Goal: Contribute content: Contribute content

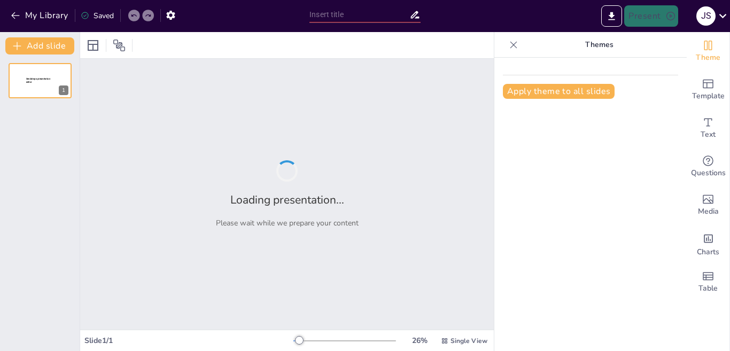
type input "Tipologías [PERSON_NAME]: Un Estudio Comparativo entre Hisgaura y [GEOGRAPHIC_D…"
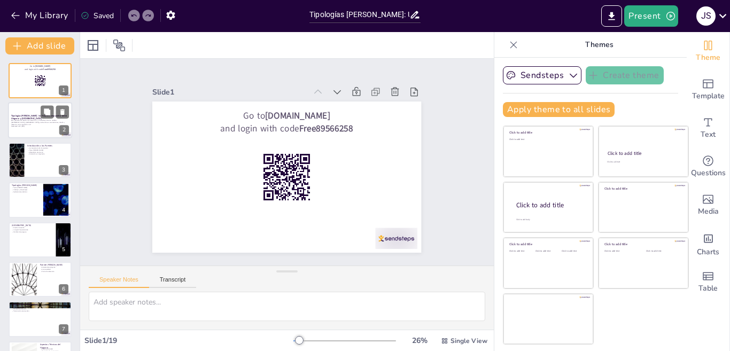
click at [27, 113] on div at bounding box center [40, 121] width 64 height 36
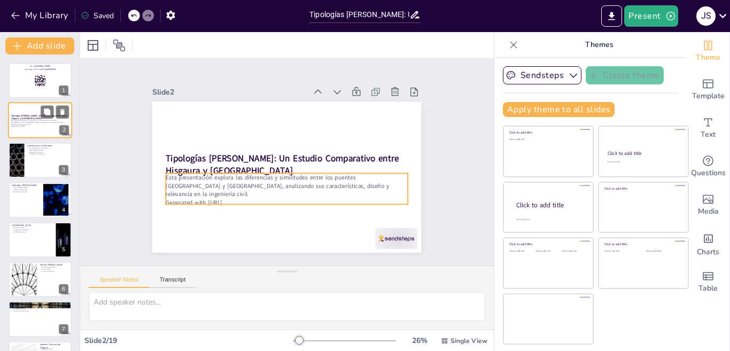
click at [32, 120] on p "Esta presentación explora las diferencias y similitudes entre los puentes Hisga…" at bounding box center [40, 123] width 58 height 6
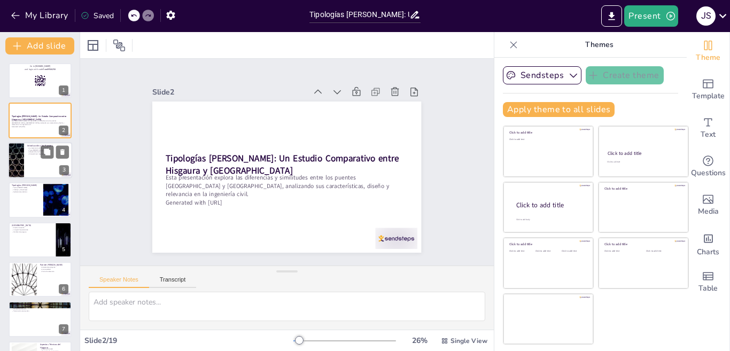
checkbox input "true"
click at [38, 155] on div at bounding box center [40, 160] width 64 height 36
type textarea "Los puentes son cruciales para la infraestructura, ya que permiten el transport…"
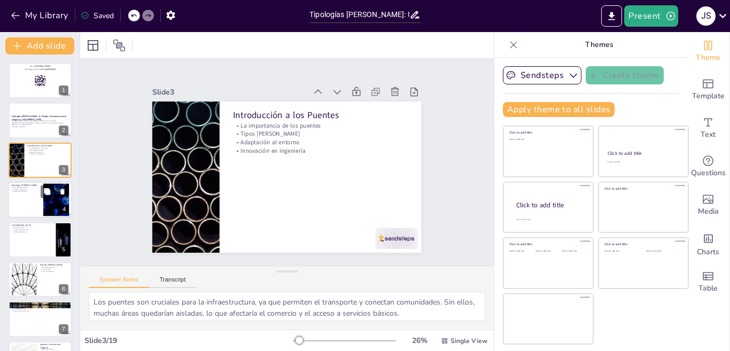
checkbox input "true"
click at [40, 195] on div at bounding box center [40, 200] width 64 height 36
type textarea "La clasificación de puentes es fundamental para entender sus aplicaciones. Cada…"
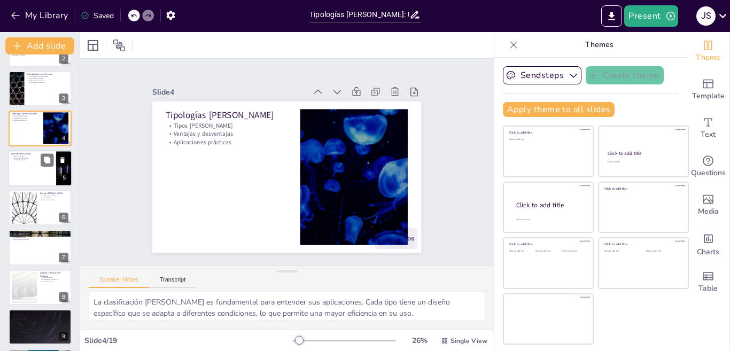
scroll to position [107, 0]
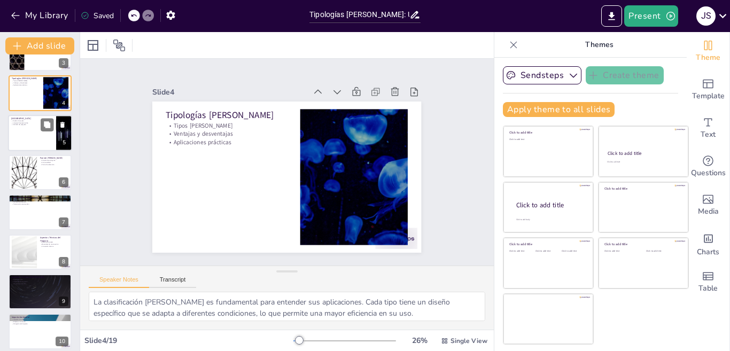
checkbox input "true"
click at [23, 137] on div at bounding box center [40, 133] width 64 height 36
type textarea "El diseño innovador del puente Hisgaura es un ejemplo de cómo la ingeniería pue…"
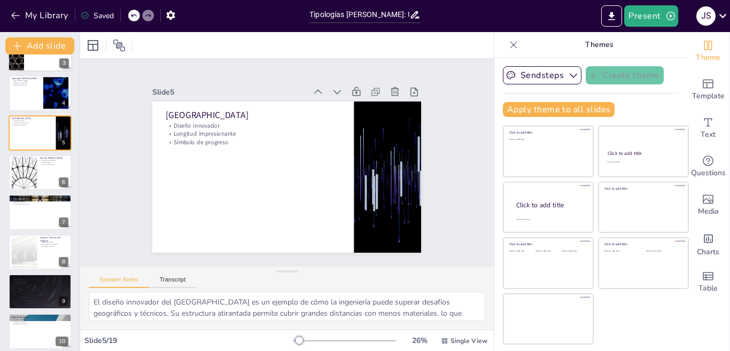
scroll to position [37, 0]
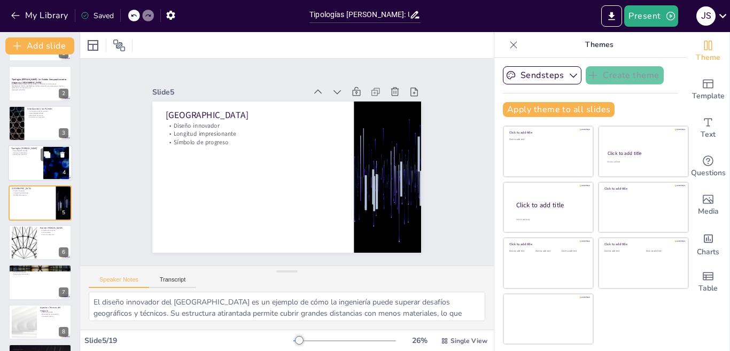
checkbox input "true"
click at [27, 175] on div at bounding box center [40, 163] width 64 height 36
type textarea "La clasificación de puentes es fundamental para entender sus aplicaciones. Cada…"
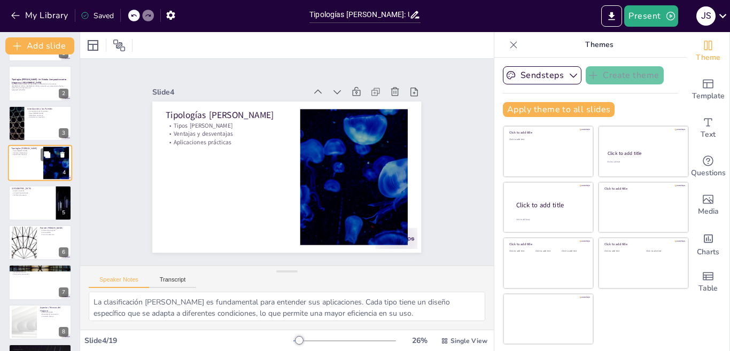
scroll to position [0, 0]
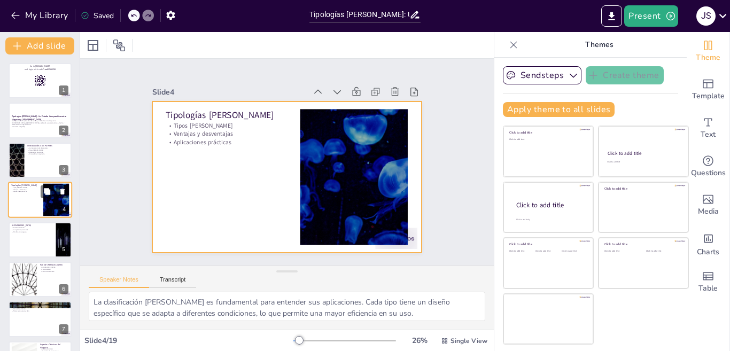
click at [28, 207] on div at bounding box center [40, 200] width 64 height 36
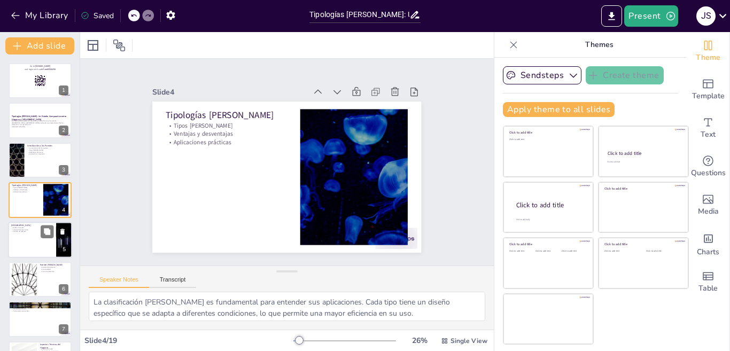
checkbox input "true"
click at [28, 241] on div at bounding box center [40, 240] width 64 height 36
type textarea "El diseño innovador del puente Hisgaura es un ejemplo de cómo la ingeniería pue…"
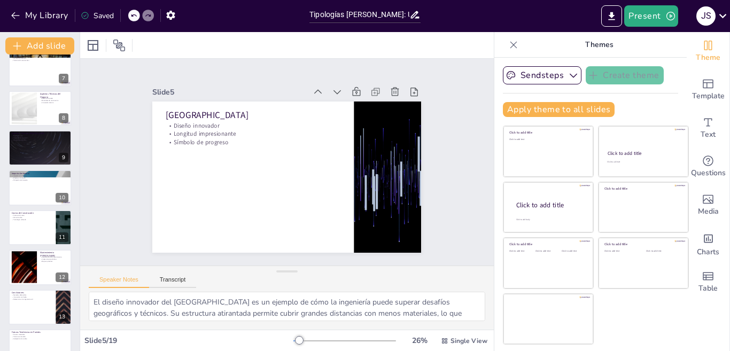
scroll to position [471, 0]
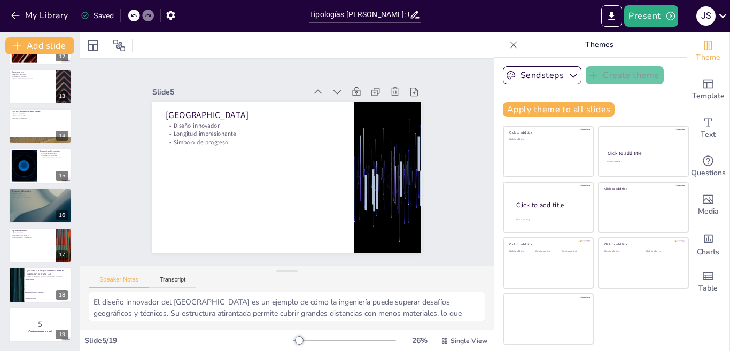
checkbox input "true"
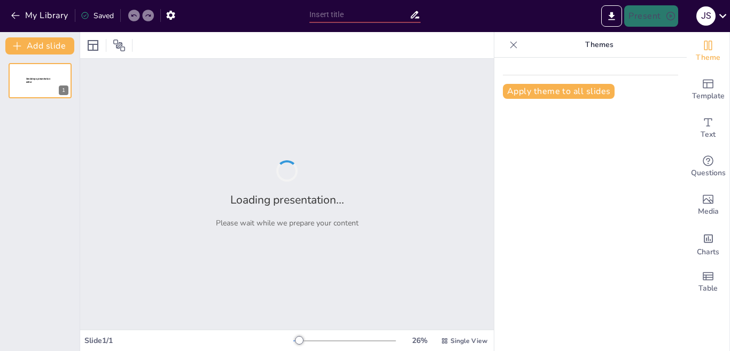
type input "Estructuras que Conectan: Análisis de Tipologías [PERSON_NAME]"
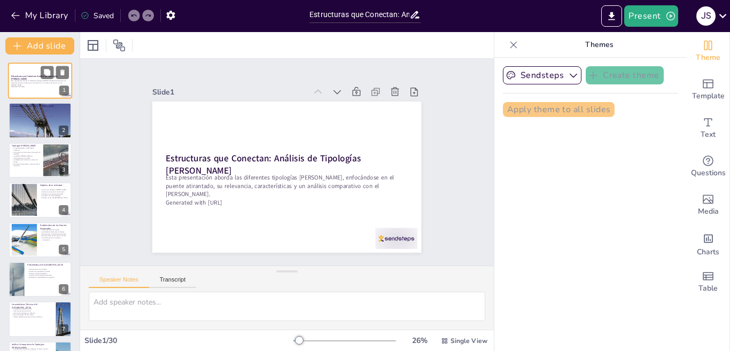
click at [32, 83] on p "Esta presentación aborda las diferentes tipologías [PERSON_NAME], enfocándose e…" at bounding box center [40, 83] width 58 height 6
checkbox input "true"
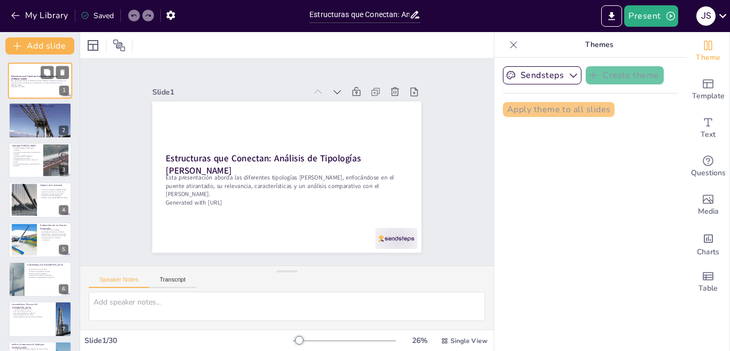
checkbox input "true"
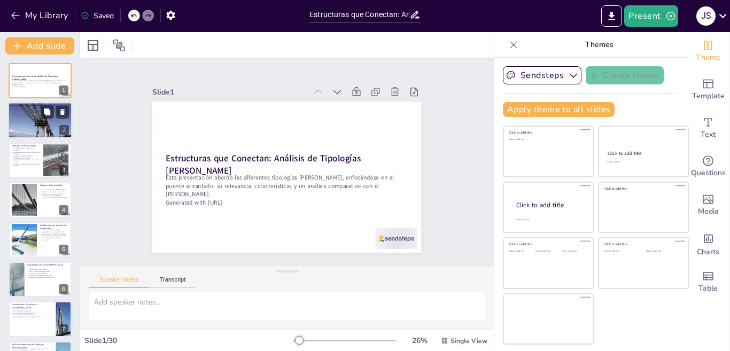
checkbox input "true"
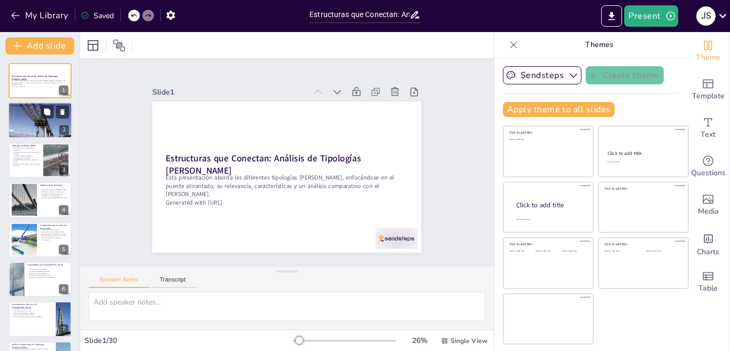
checkbox input "true"
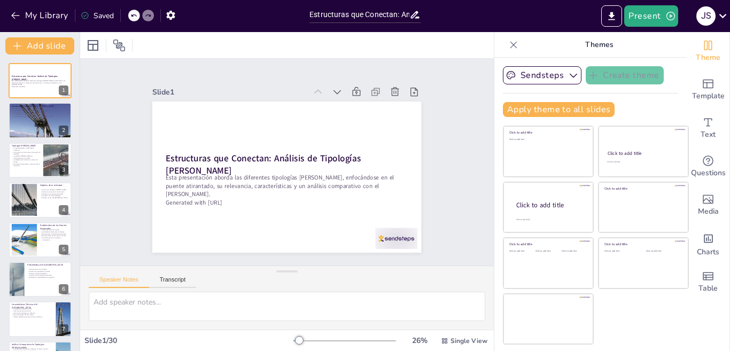
checkbox input "true"
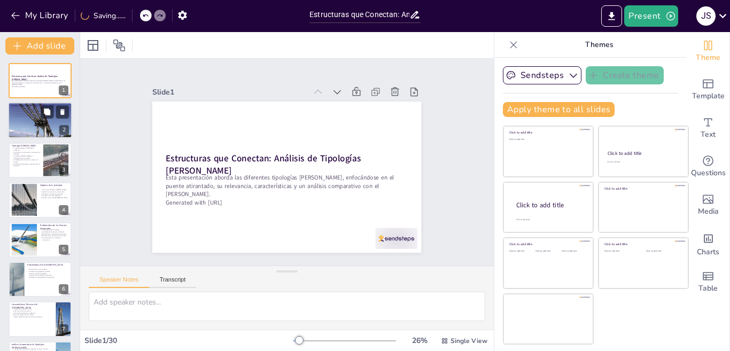
checkbox input "true"
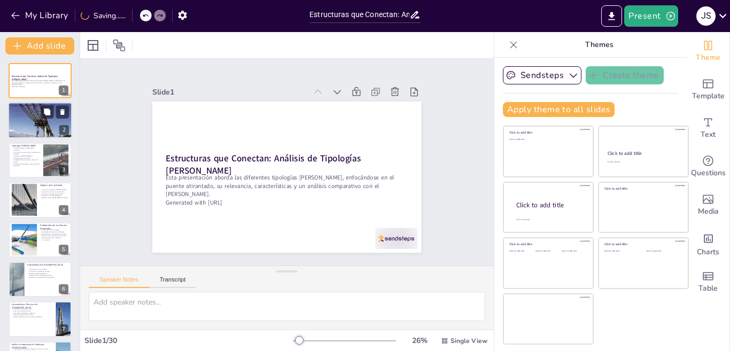
click at [33, 127] on div at bounding box center [40, 120] width 64 height 43
type textarea "Los puentes son vitales para la conectividad, permitiendo el tránsito entre áre…"
checkbox input "true"
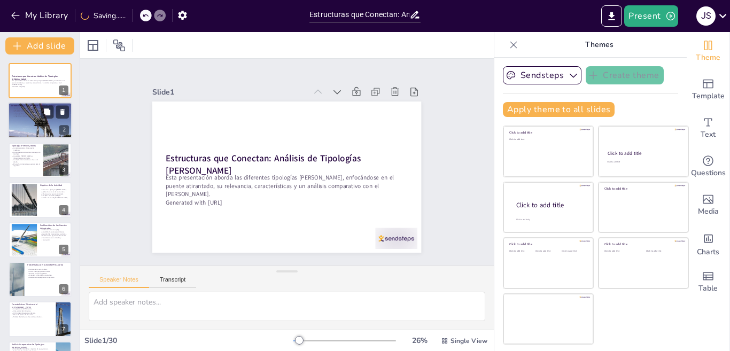
checkbox input "true"
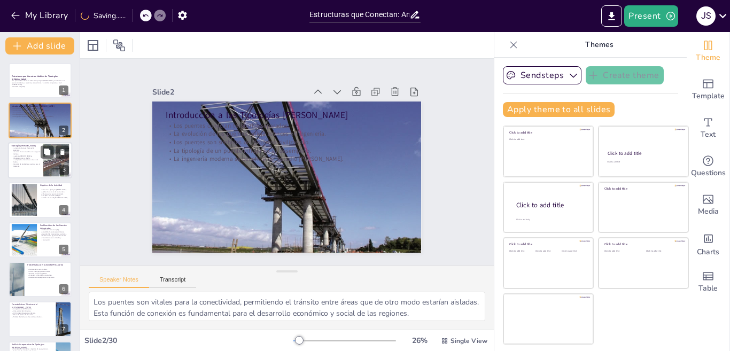
checkbox input "true"
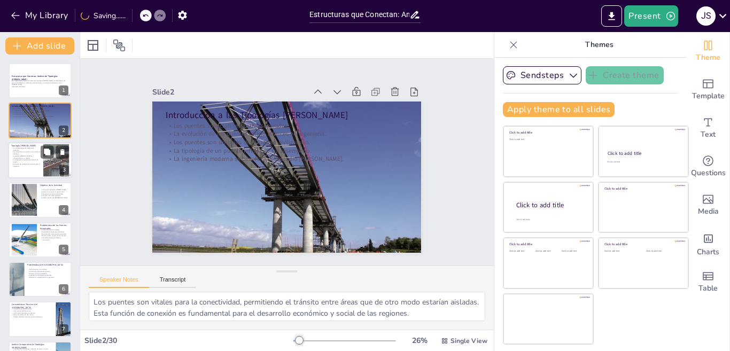
checkbox input "true"
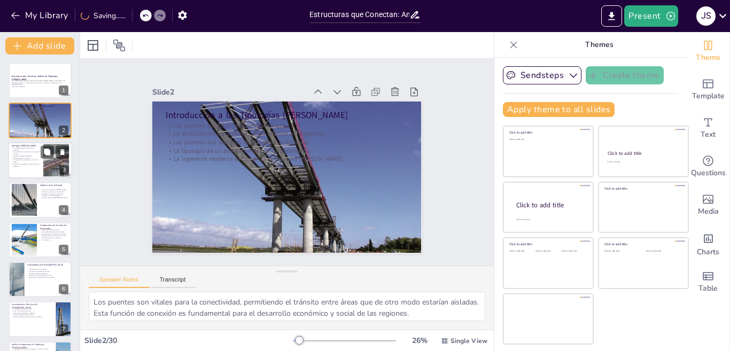
checkbox input "true"
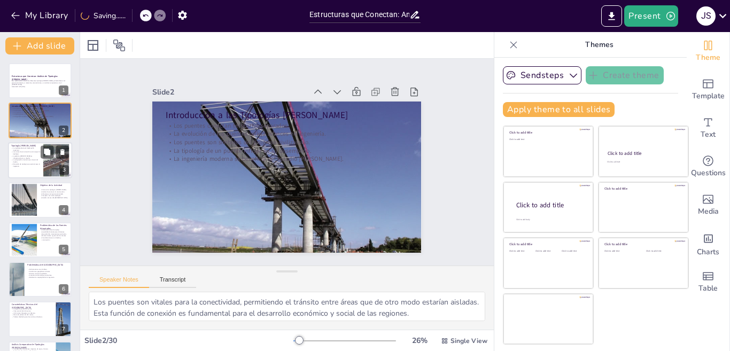
click at [30, 163] on p "El estudio de tipologías es esencial para la ingeniería." at bounding box center [25, 165] width 29 height 4
type textarea "La tipología de un puente es crucial para su desempeño mecánico, ya que determi…"
checkbox input "true"
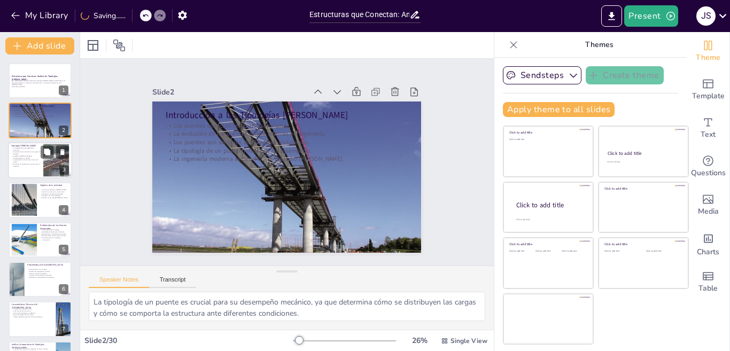
checkbox input "true"
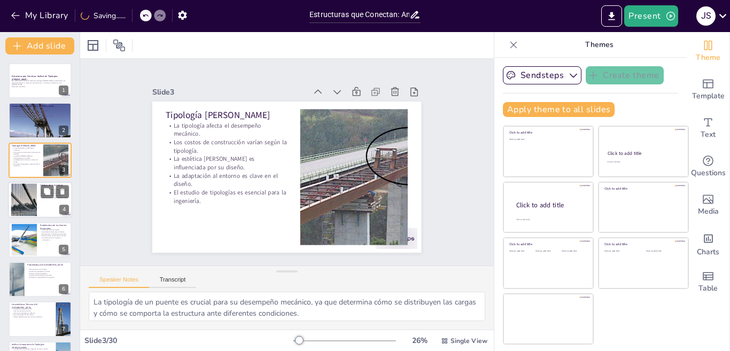
checkbox input "true"
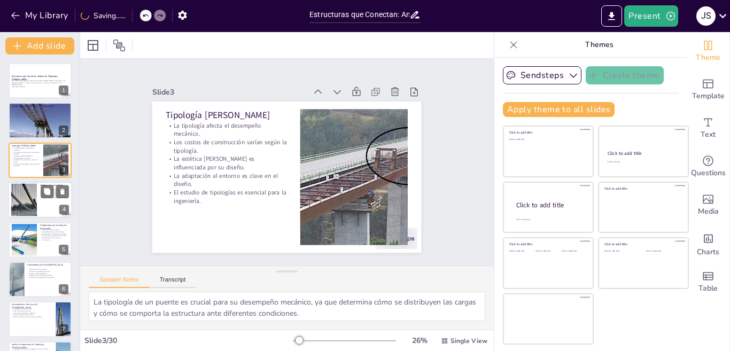
checkbox input "true"
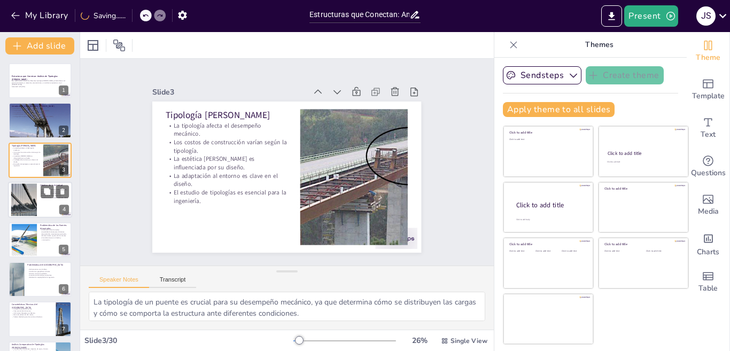
checkbox input "true"
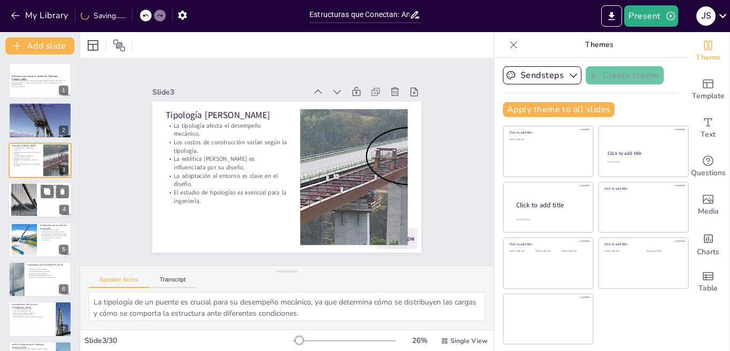
click at [32, 197] on div at bounding box center [23, 200] width 49 height 33
type textarea "Comprender las diferentes tipologías [PERSON_NAME] es fundamental para cualquie…"
checkbox input "true"
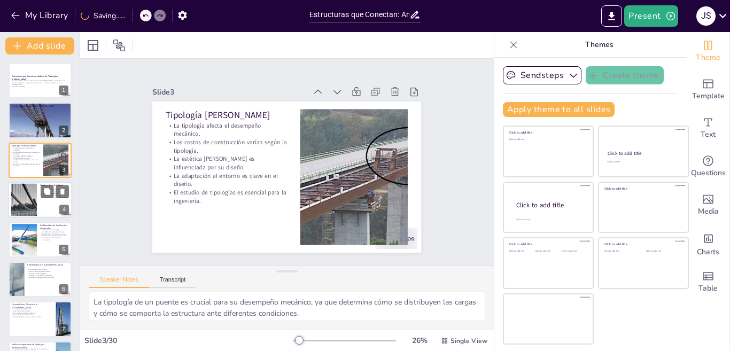
checkbox input "true"
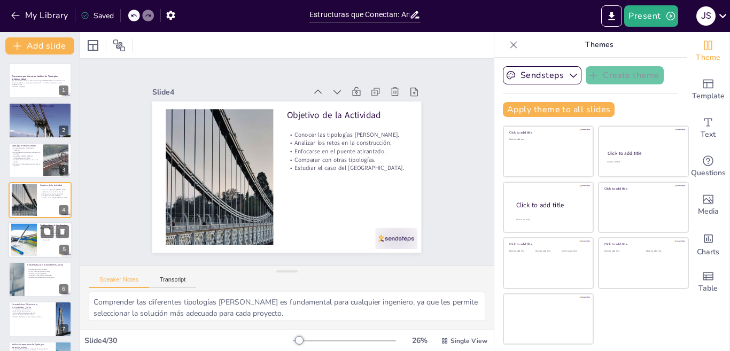
checkbox input "true"
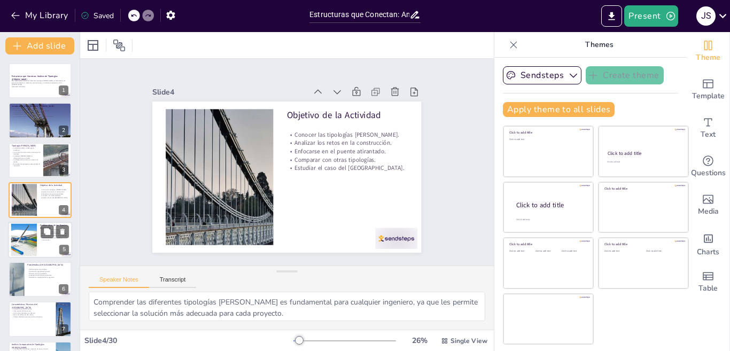
checkbox input "true"
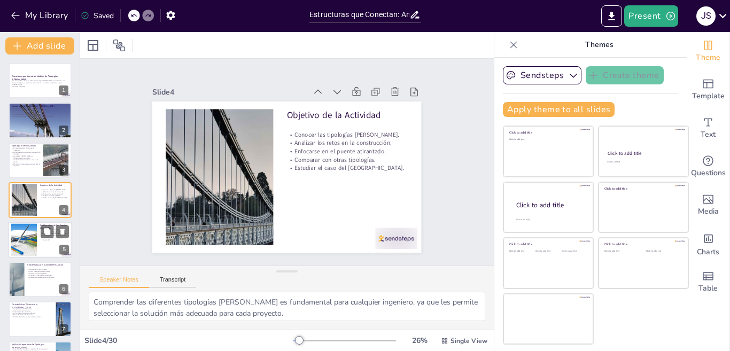
checkbox input "true"
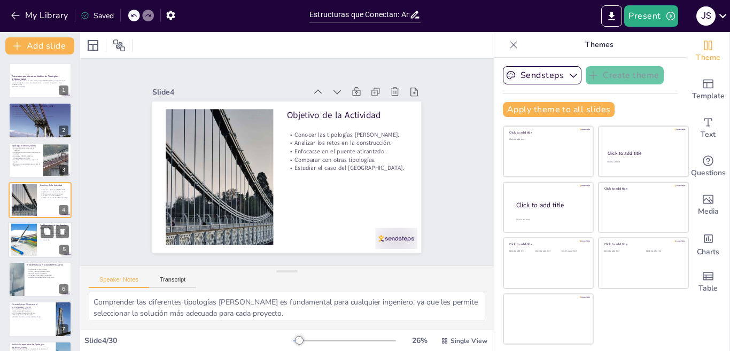
click at [26, 225] on div at bounding box center [24, 239] width 60 height 33
type textarea "El diseño de un puente atirantado es intrincado, ya que debe equilibrar múltipl…"
checkbox input "true"
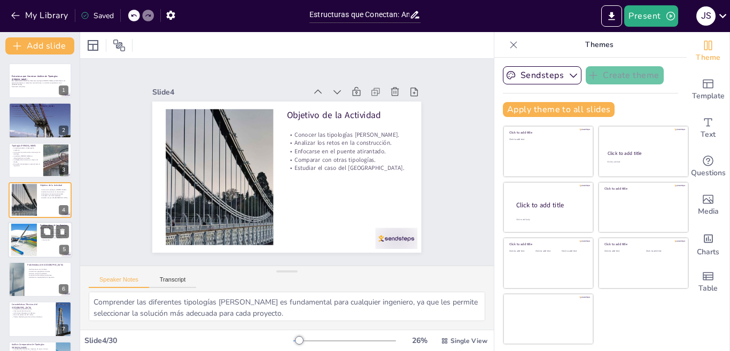
checkbox input "true"
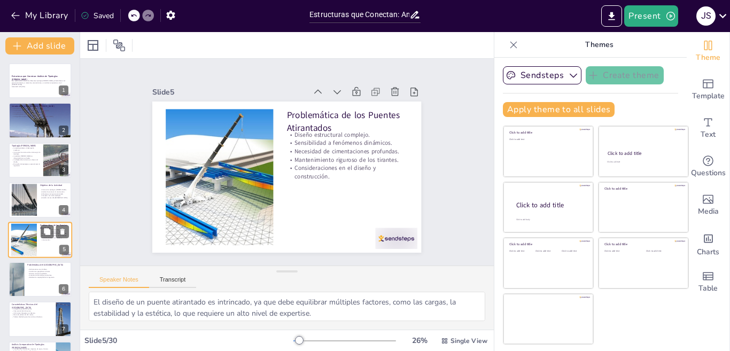
scroll to position [37, 0]
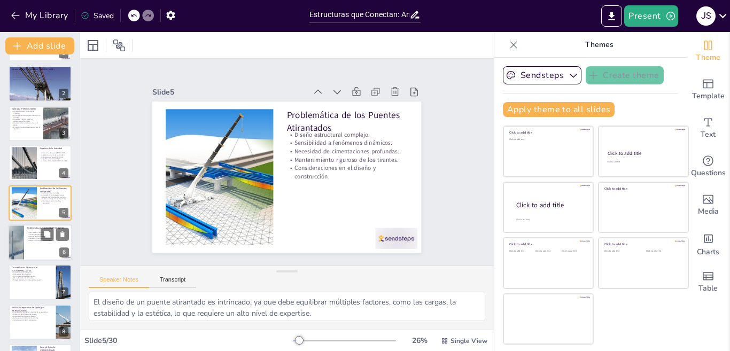
checkbox input "true"
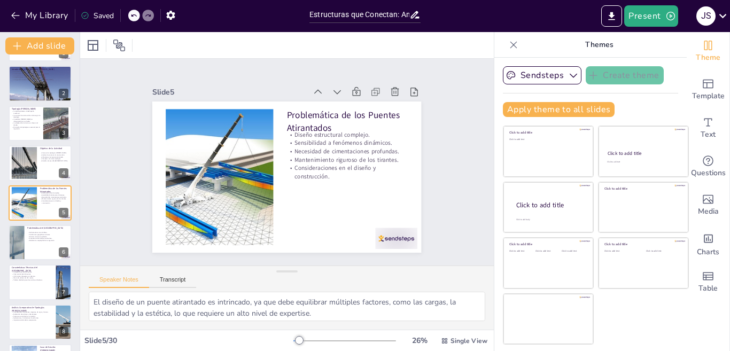
checkbox input "true"
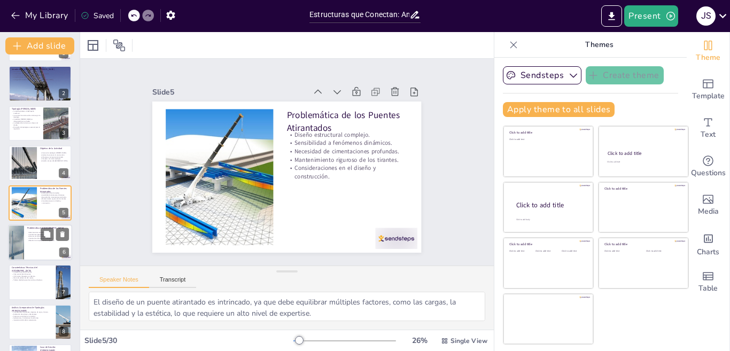
checkbox input "true"
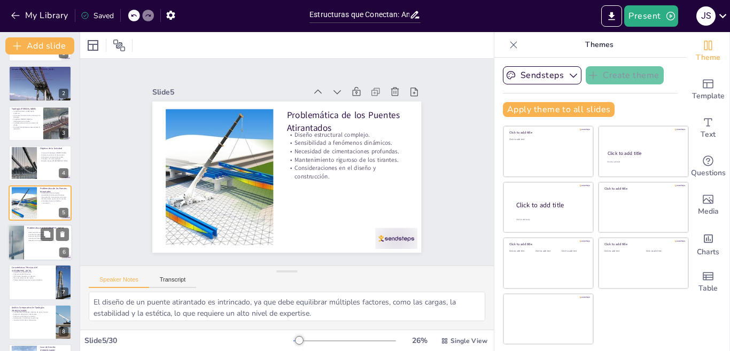
checkbox input "true"
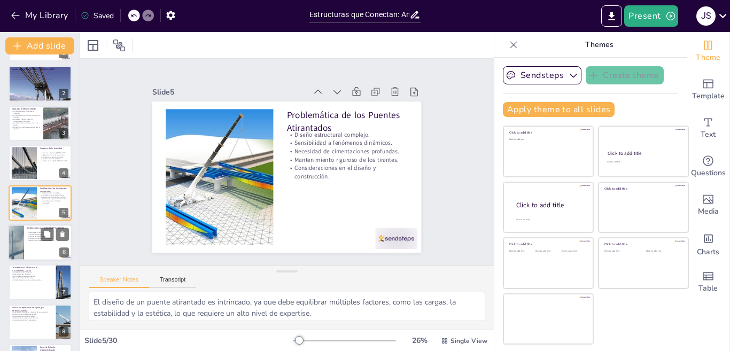
click at [34, 239] on p "Importancia del enfoque meticuloso." at bounding box center [48, 238] width 42 height 2
type textarea "Las deformaciones observadas en el tablero del [GEOGRAPHIC_DATA] generaron cont…"
checkbox input "true"
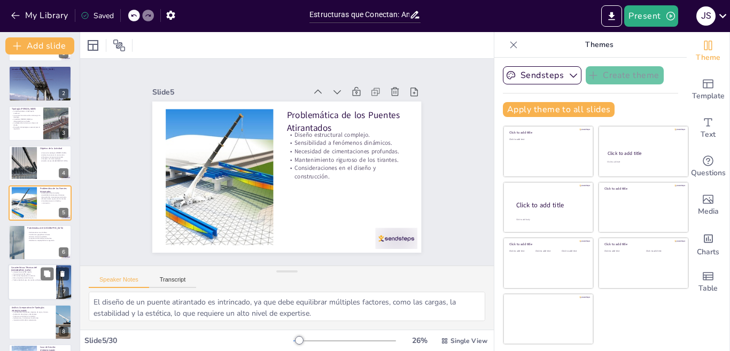
checkbox input "true"
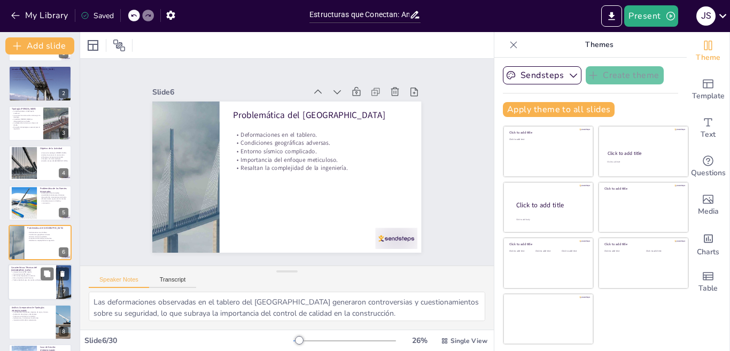
scroll to position [76, 0]
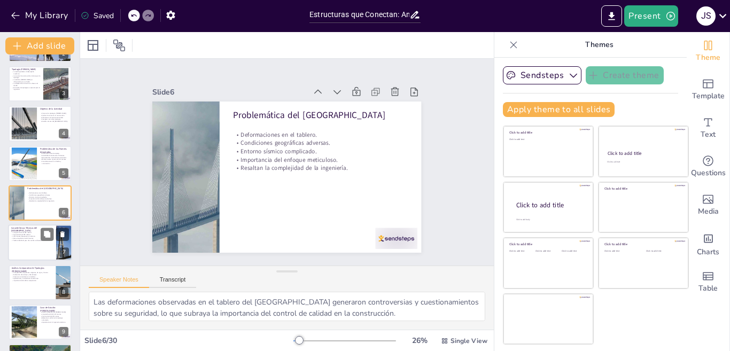
checkbox input "true"
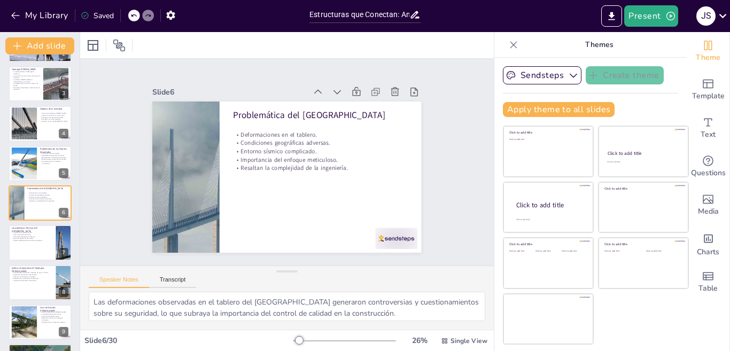
checkbox input "true"
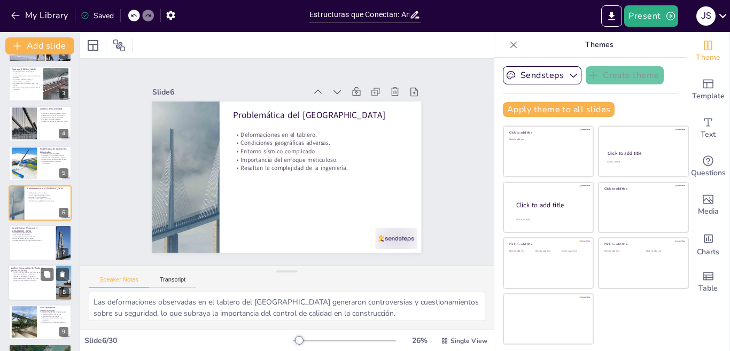
checkbox input "true"
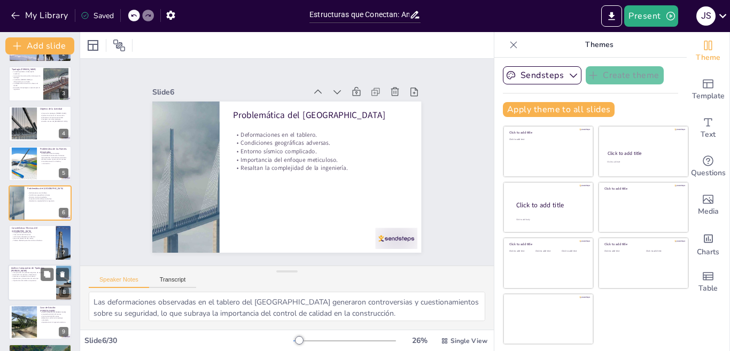
checkbox input "true"
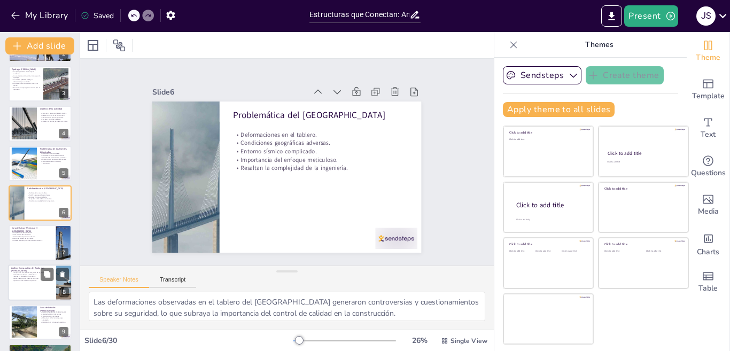
checkbox input "true"
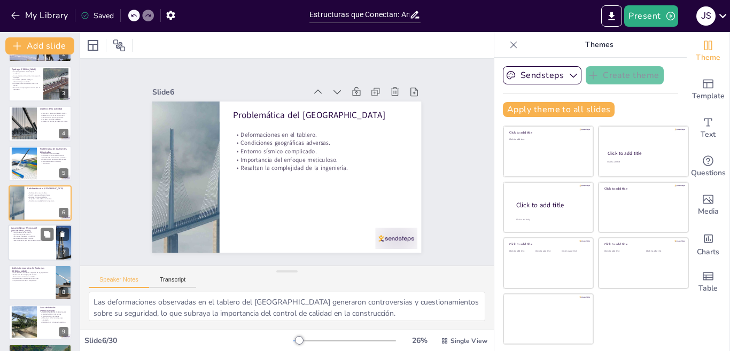
checkbox input "true"
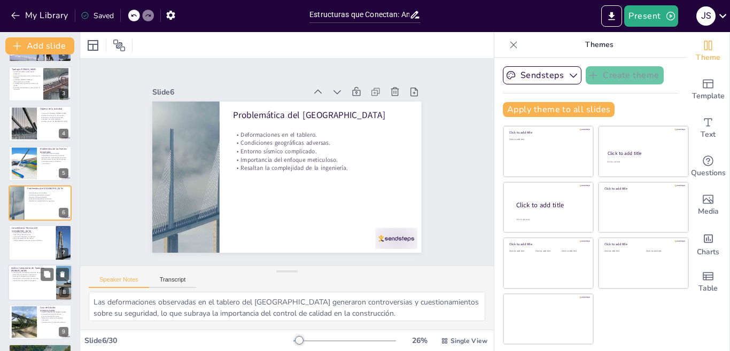
checkbox input "true"
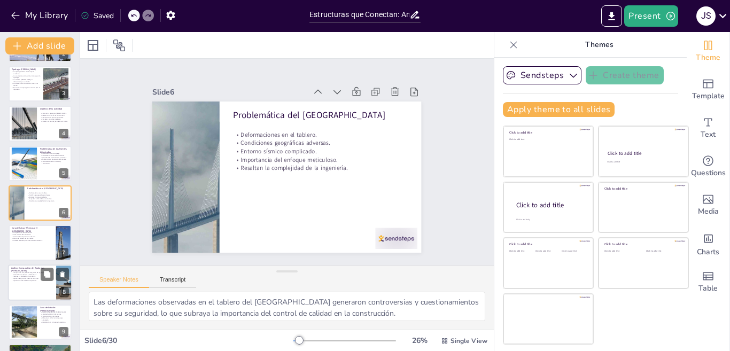
checkbox input "true"
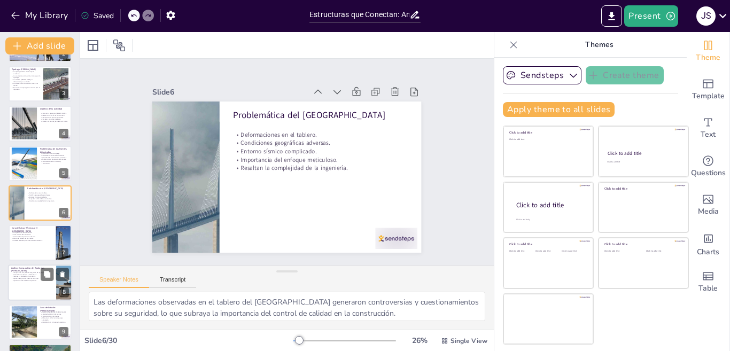
click at [14, 288] on div at bounding box center [40, 282] width 64 height 36
type textarea "Comparar diferentes tipologías [PERSON_NAME] es esencial para entender sus cara…"
checkbox input "true"
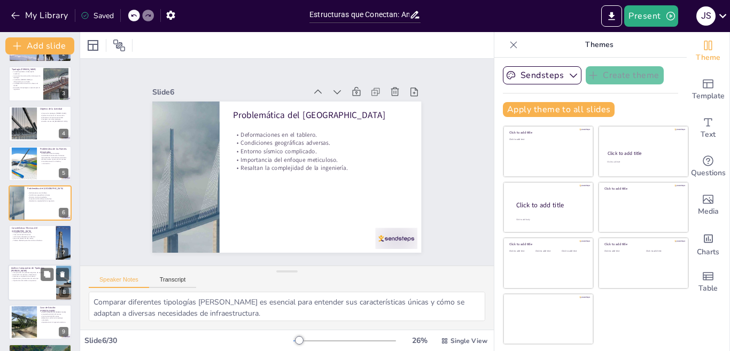
checkbox input "true"
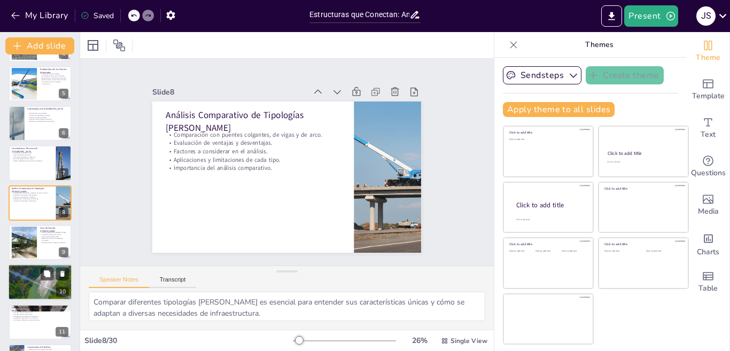
checkbox input "true"
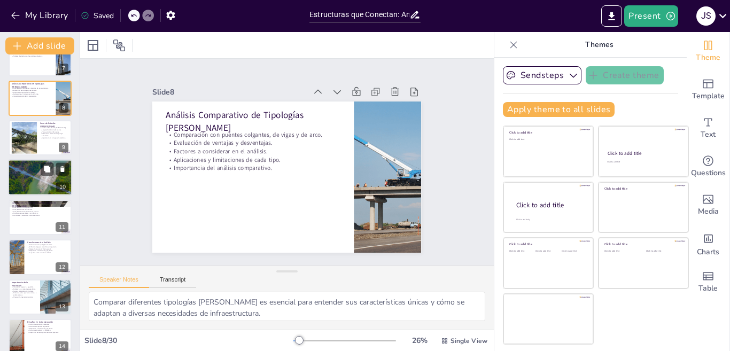
scroll to position [263, 0]
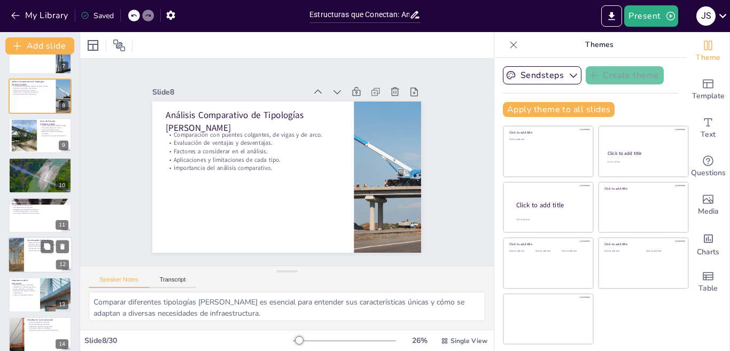
checkbox input "true"
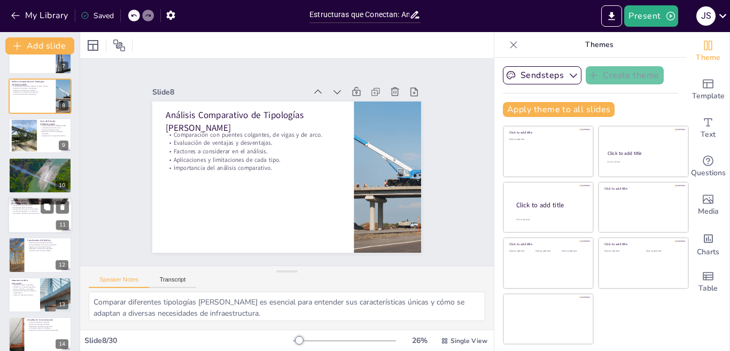
checkbox input "true"
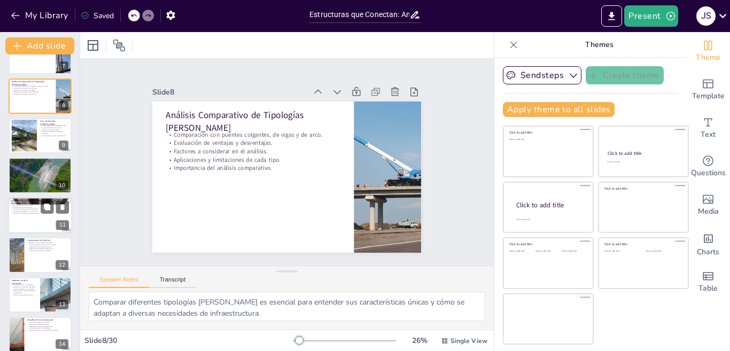
checkbox input "true"
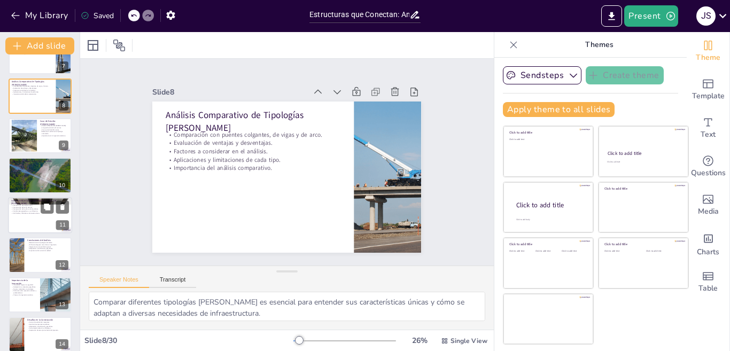
checkbox input "true"
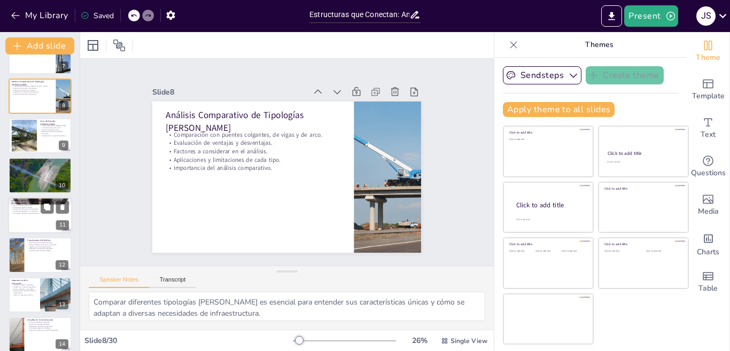
click at [33, 218] on div at bounding box center [40, 215] width 64 height 36
type textarea "Comparar la longitud total de ambos puentes es fundamental para entender cómo s…"
checkbox input "true"
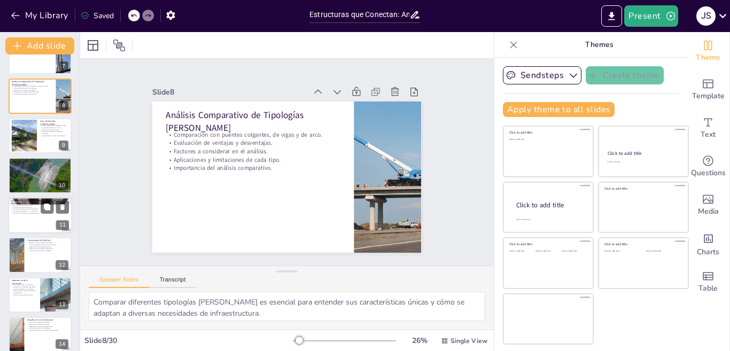
checkbox input "true"
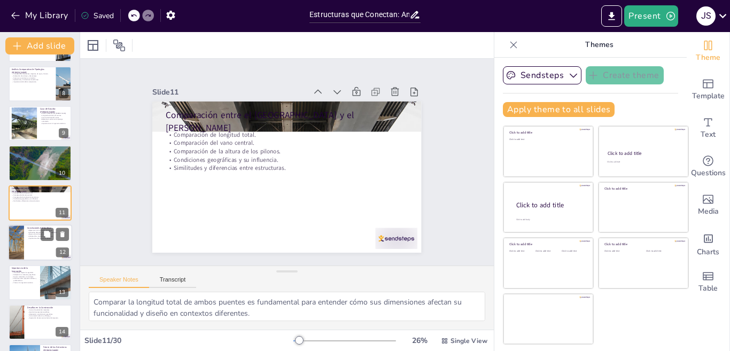
click at [25, 254] on div at bounding box center [40, 242] width 64 height 36
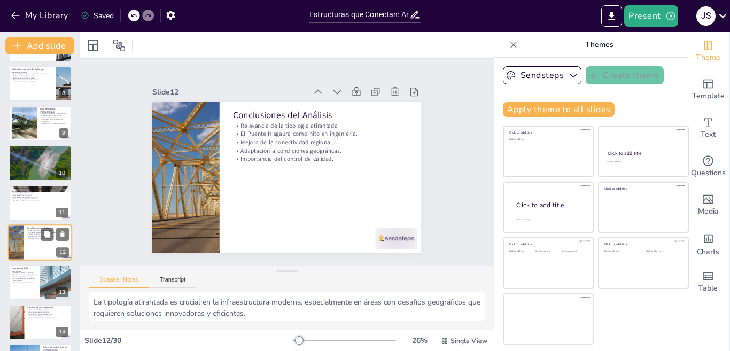
scroll to position [315, 0]
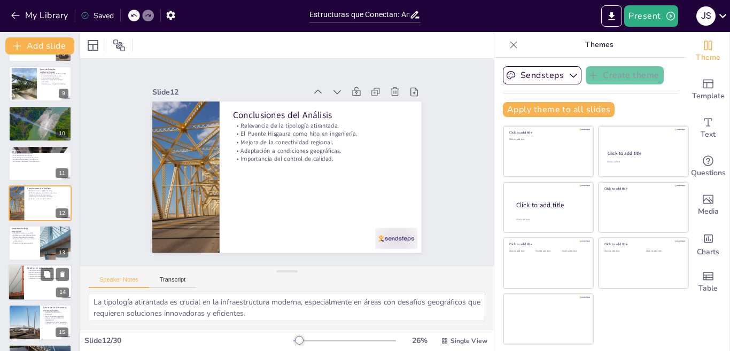
click at [24, 289] on div at bounding box center [40, 282] width 64 height 36
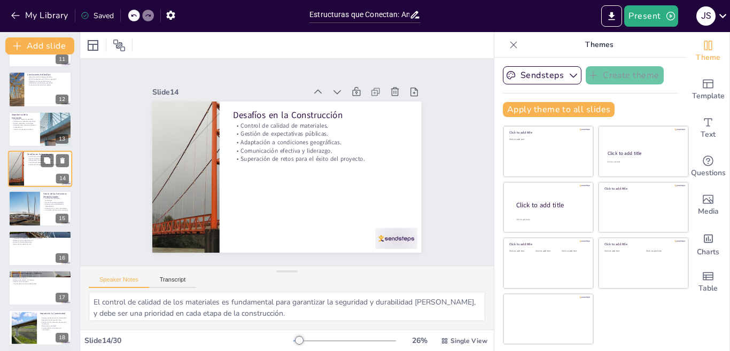
scroll to position [448, 0]
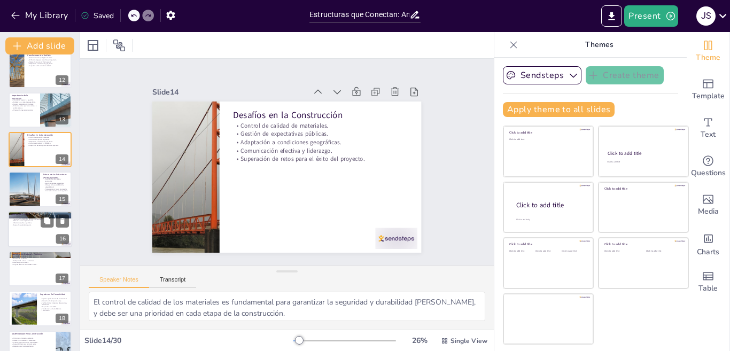
click at [43, 234] on div at bounding box center [40, 229] width 64 height 36
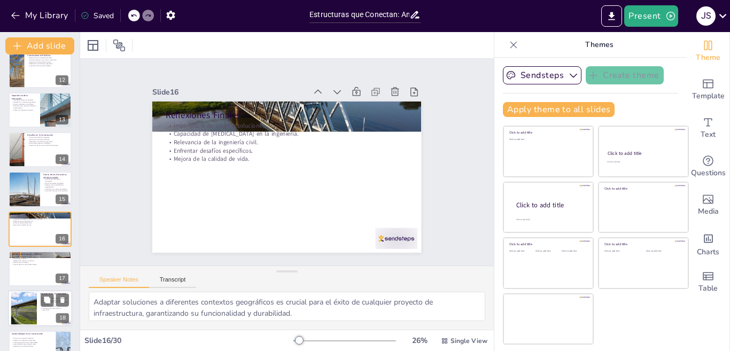
scroll to position [474, 0]
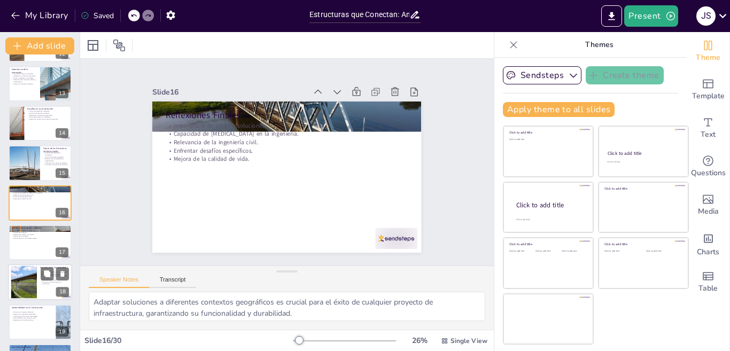
click at [28, 280] on div at bounding box center [24, 282] width 58 height 33
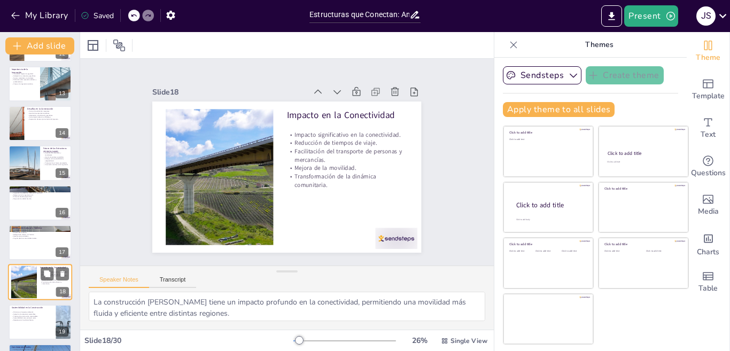
scroll to position [553, 0]
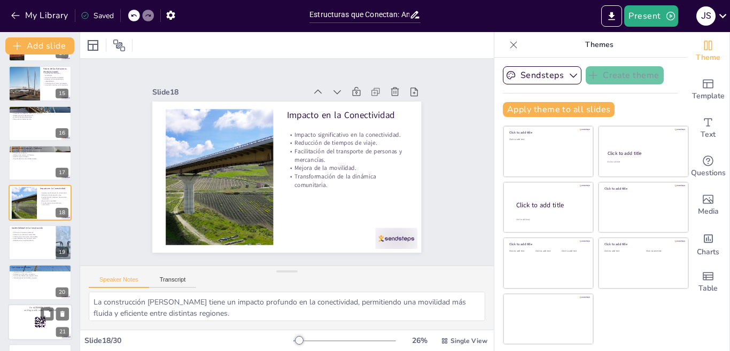
click at [38, 323] on rect at bounding box center [37, 323] width 1 height 1
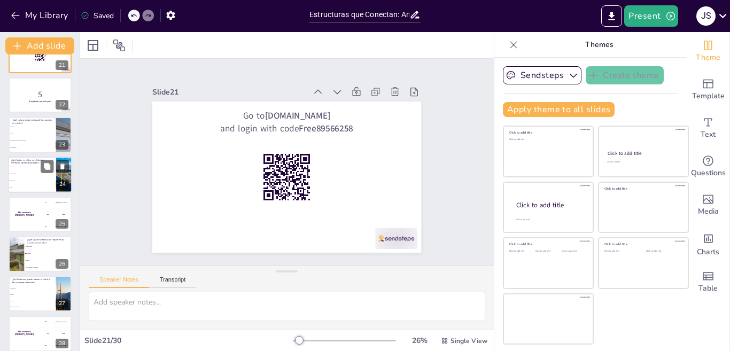
scroll to position [833, 0]
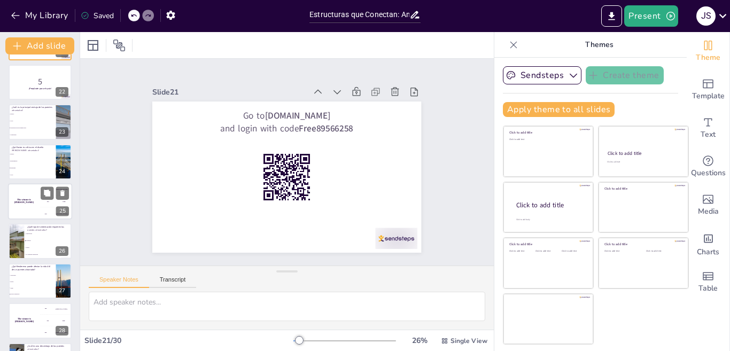
click at [31, 211] on div "The winner is [PERSON_NAME]" at bounding box center [24, 201] width 32 height 36
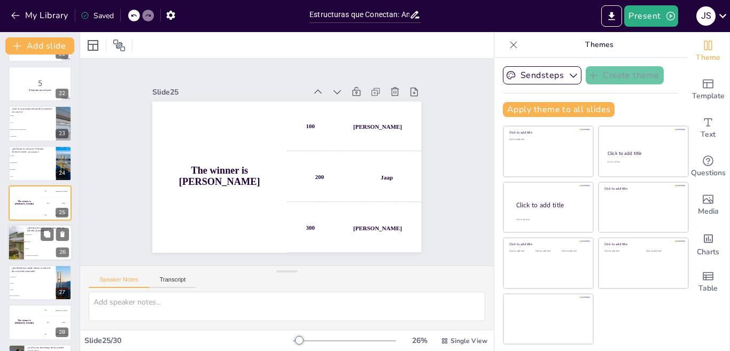
click at [27, 236] on li "Superficiales" at bounding box center [48, 235] width 48 height 7
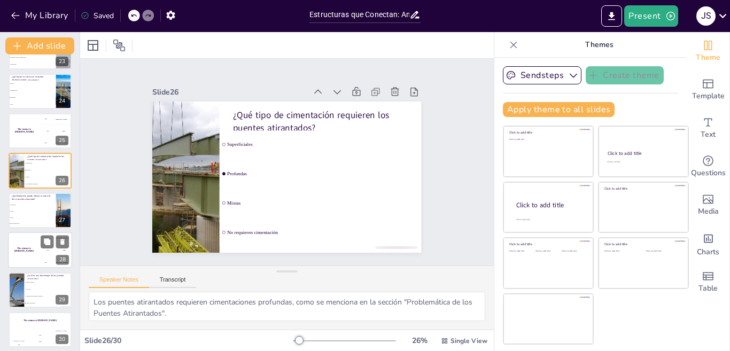
scroll to position [908, 0]
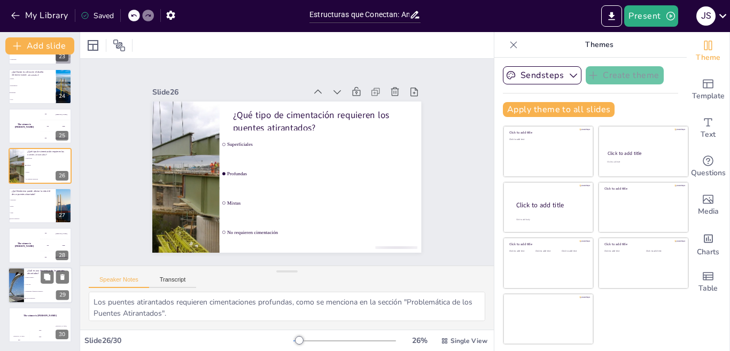
click at [22, 275] on div at bounding box center [16, 285] width 56 height 36
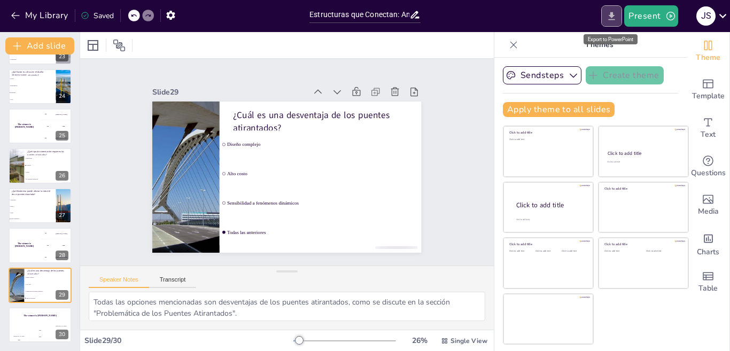
click at [610, 18] on icon "Export to PowerPoint" at bounding box center [611, 16] width 11 height 11
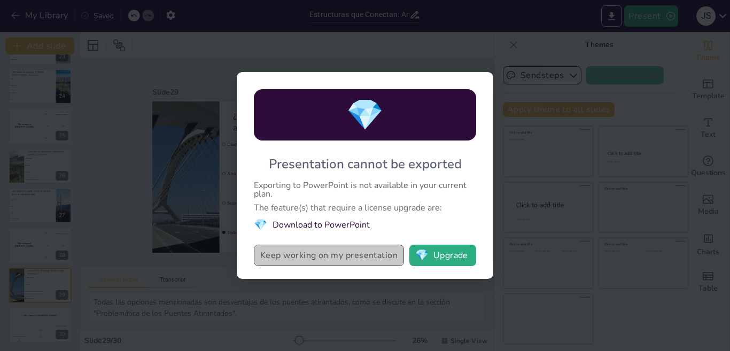
click at [325, 260] on button "Keep working on my presentation" at bounding box center [329, 255] width 150 height 21
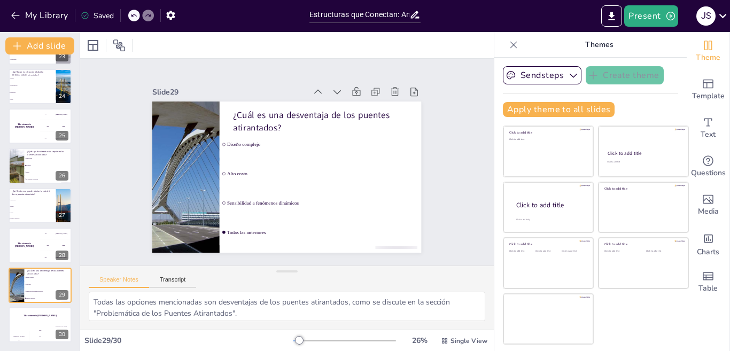
click at [421, 131] on div "Slide 1 Estructuras que Conectan: Análisis de Tipologías [PERSON_NAME] Esta pre…" at bounding box center [287, 163] width 372 height 340
click at [526, 78] on button "Sendsteps" at bounding box center [542, 75] width 79 height 18
click at [607, 16] on icon "Export to PowerPoint" at bounding box center [611, 16] width 11 height 11
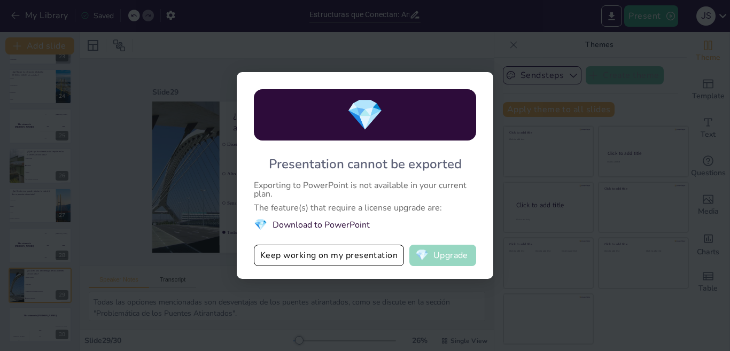
click at [436, 258] on button "💎 Upgrade" at bounding box center [442, 255] width 67 height 21
